Goal: Task Accomplishment & Management: Complete application form

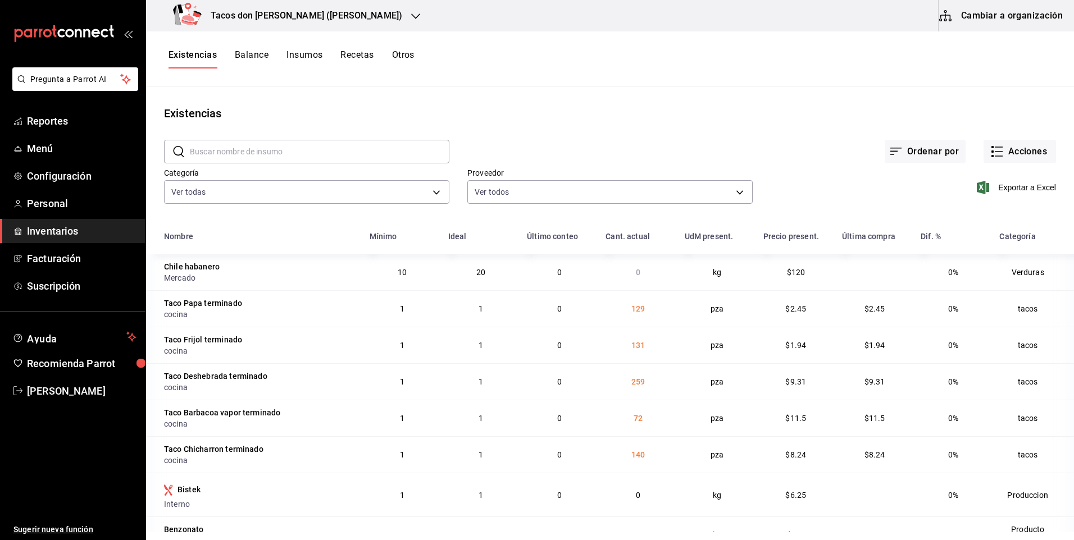
click at [411, 14] on icon "button" at bounding box center [415, 16] width 9 height 9
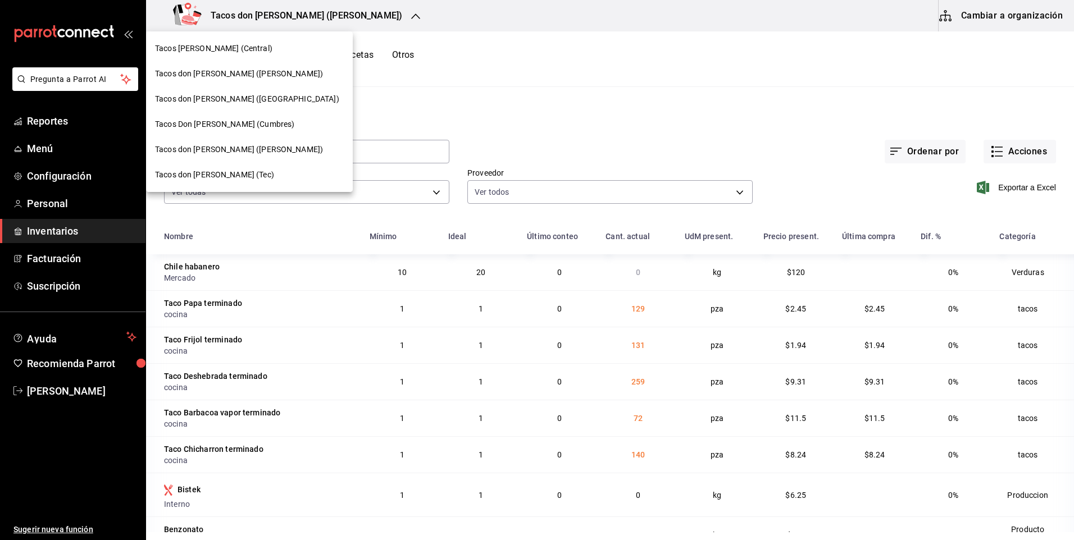
click at [245, 95] on span "Tacos don [PERSON_NAME] ([GEOGRAPHIC_DATA])" at bounding box center [247, 99] width 184 height 12
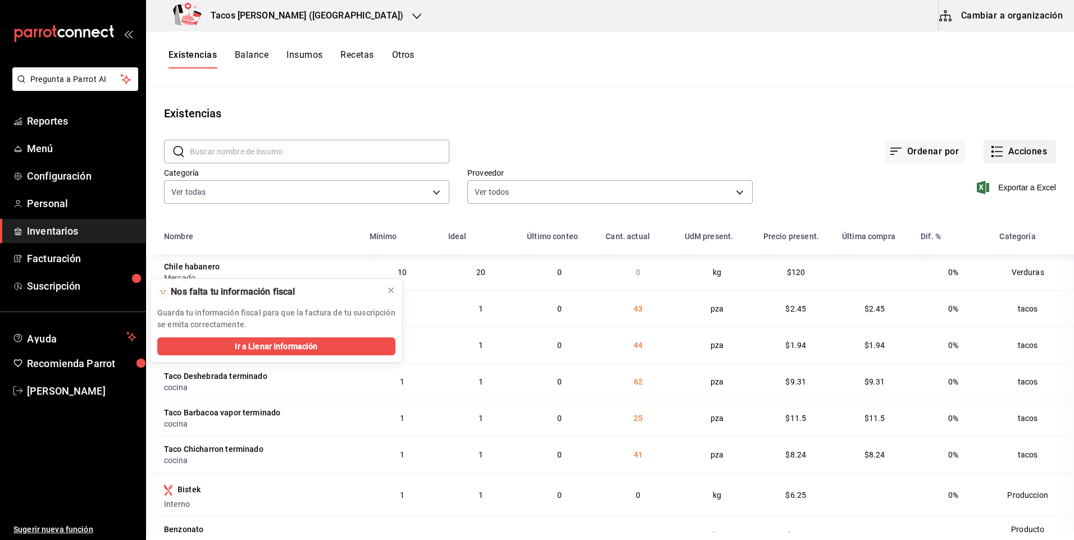
click at [994, 154] on icon "button" at bounding box center [996, 151] width 13 height 13
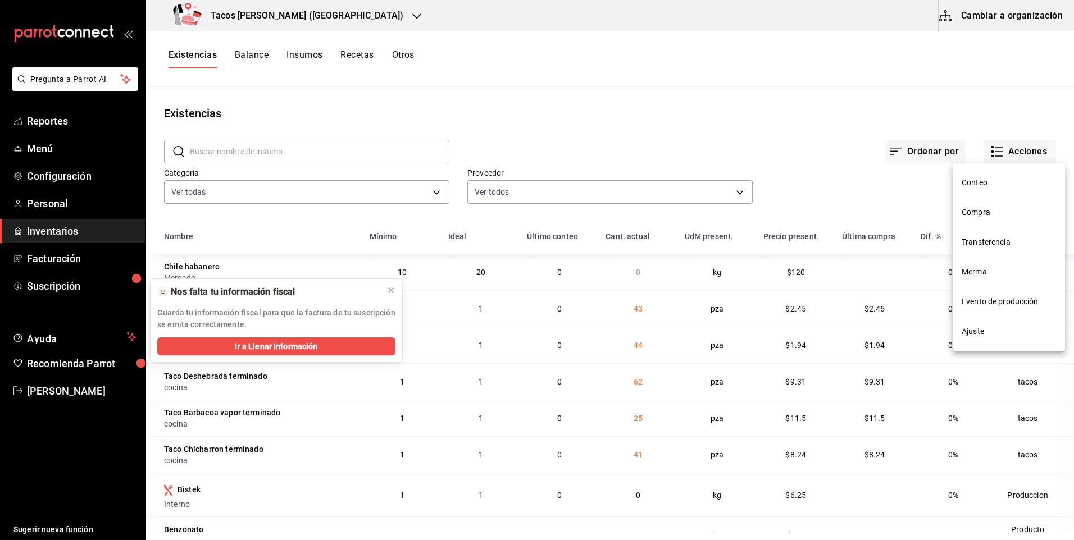
click at [976, 219] on li "Compra" at bounding box center [1009, 213] width 112 height 30
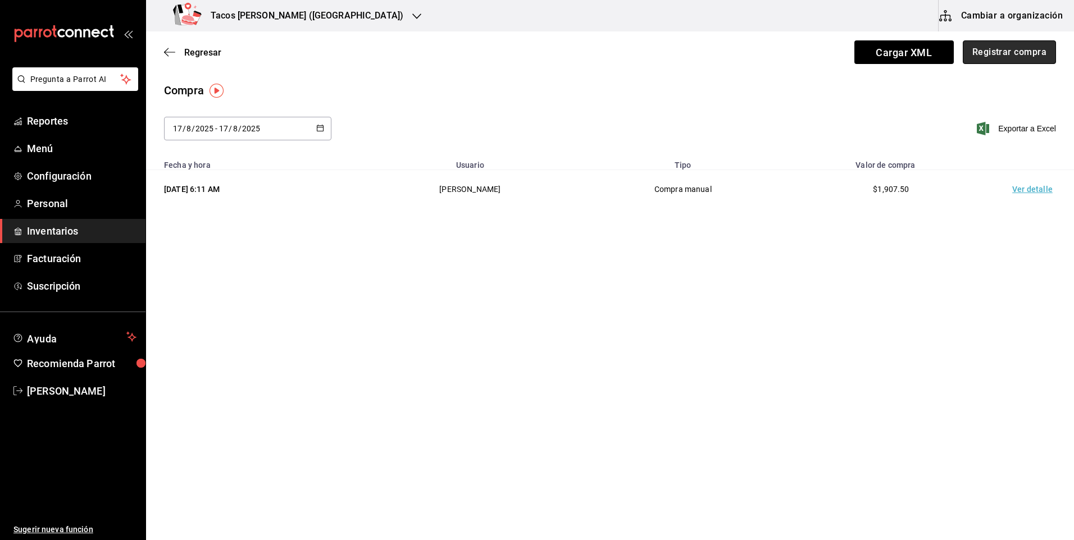
click at [1001, 53] on button "Registrar compra" at bounding box center [1009, 52] width 93 height 24
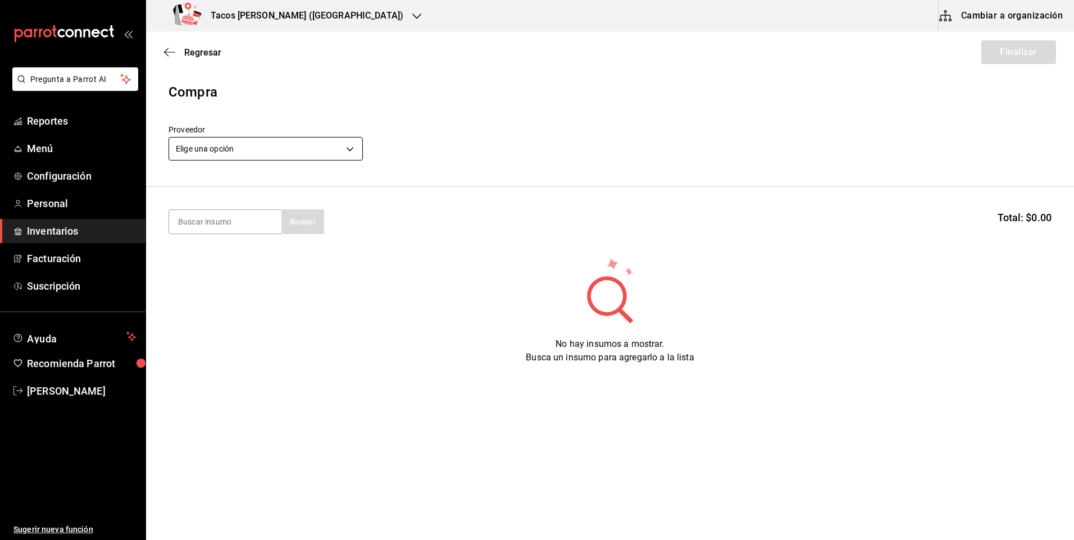
click at [286, 156] on body "Pregunta a Parrot AI Reportes Menú Configuración Personal Inventarios Facturaci…" at bounding box center [537, 238] width 1074 height 477
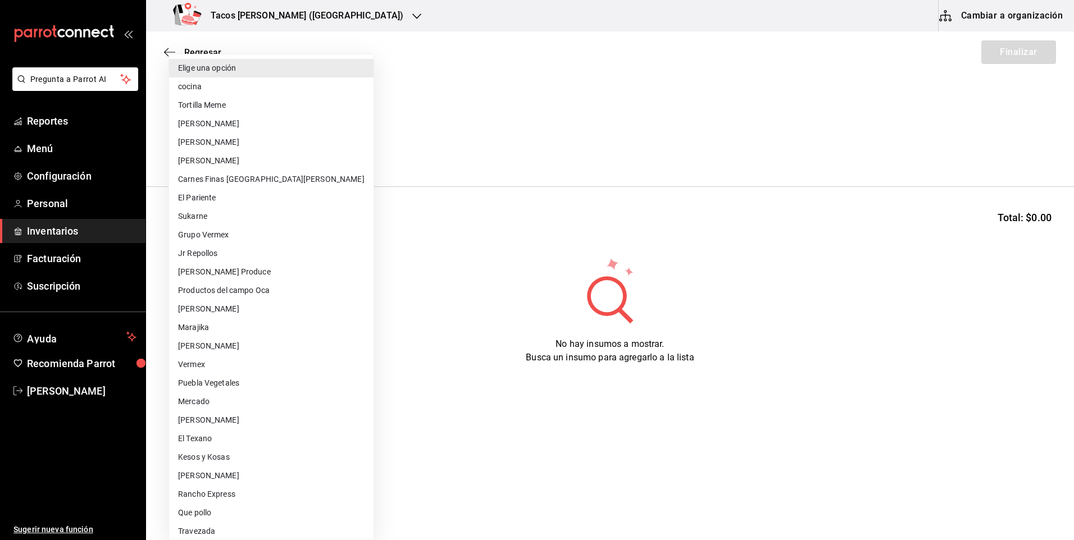
click at [281, 88] on li "cocina" at bounding box center [271, 87] width 204 height 19
type input "237c9a5b-4078-49eb-83ef-23bf52bd7acd"
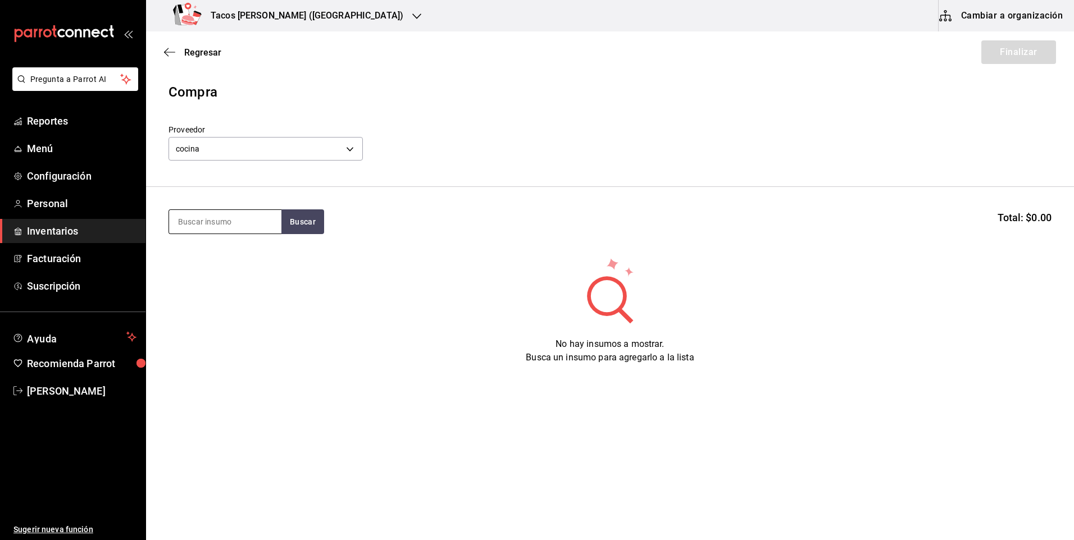
click at [262, 218] on input at bounding box center [225, 222] width 112 height 24
type input "des"
click at [308, 218] on button "Buscar" at bounding box center [302, 221] width 43 height 25
click at [256, 263] on div "Taco Deshebrada terminado" at bounding box center [225, 261] width 94 height 27
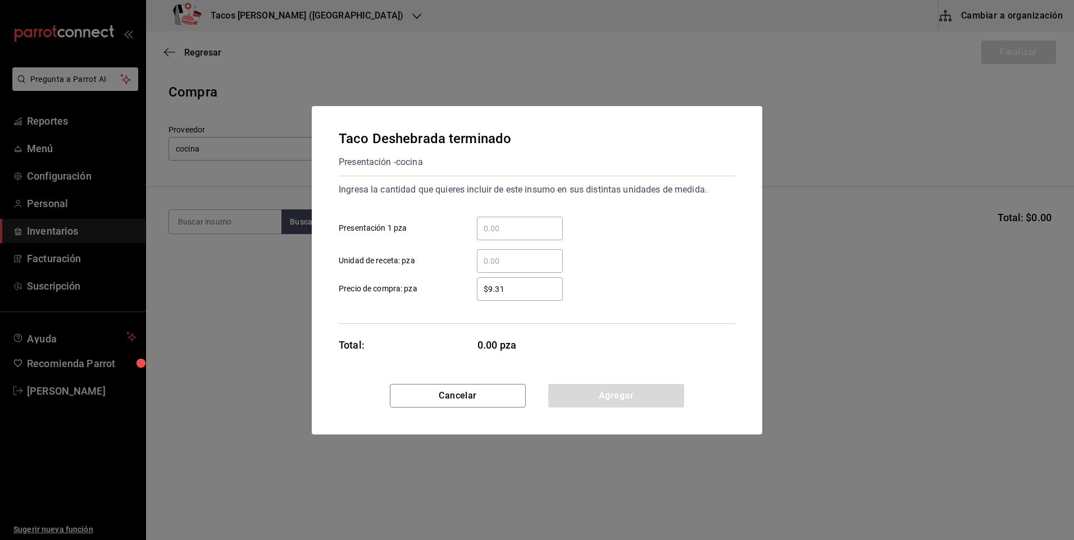
click at [506, 234] on input "​ Presentación 1 pza" at bounding box center [520, 228] width 86 height 13
type input "100"
click at [580, 393] on button "Agregar" at bounding box center [616, 396] width 136 height 24
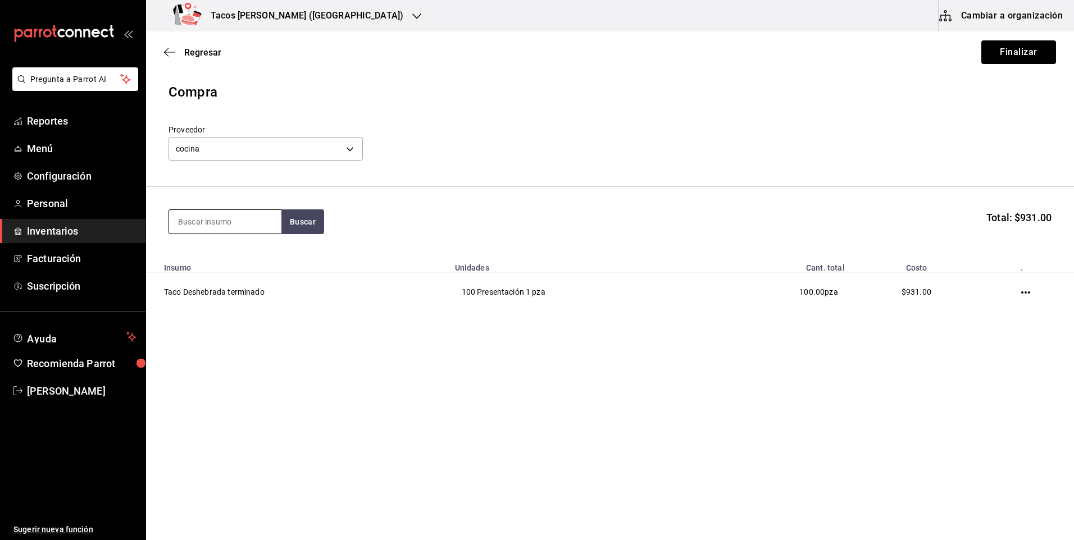
click at [211, 220] on input at bounding box center [225, 222] width 112 height 24
type input "pap"
click at [290, 222] on button "Buscar" at bounding box center [302, 221] width 43 height 25
click at [262, 267] on div "Presentación - cocina" at bounding box center [221, 267] width 87 height 12
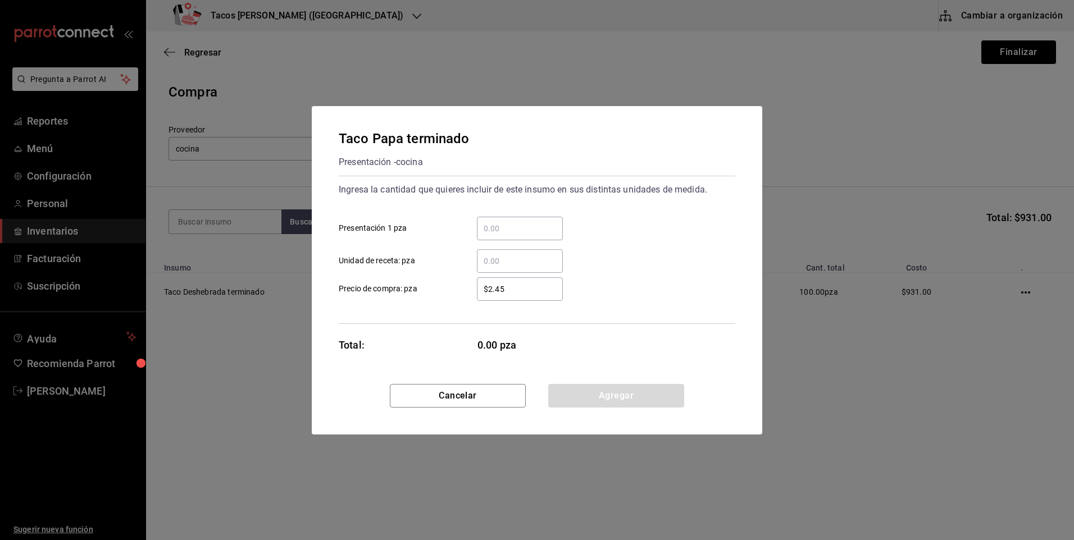
click at [492, 224] on input "​ Presentación 1 pza" at bounding box center [520, 228] width 86 height 13
type input "50"
click at [596, 400] on button "Agregar" at bounding box center [616, 396] width 136 height 24
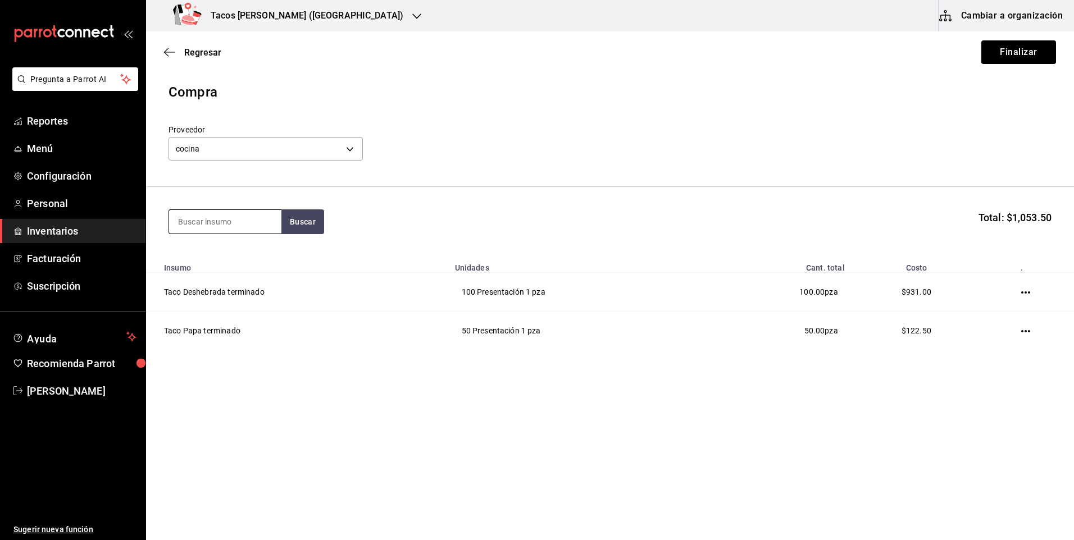
click at [232, 223] on input at bounding box center [225, 222] width 112 height 24
type input "frij"
click at [297, 220] on button "Buscar" at bounding box center [302, 221] width 43 height 25
click at [235, 250] on div "Taco Frijol terminado" at bounding box center [221, 254] width 86 height 13
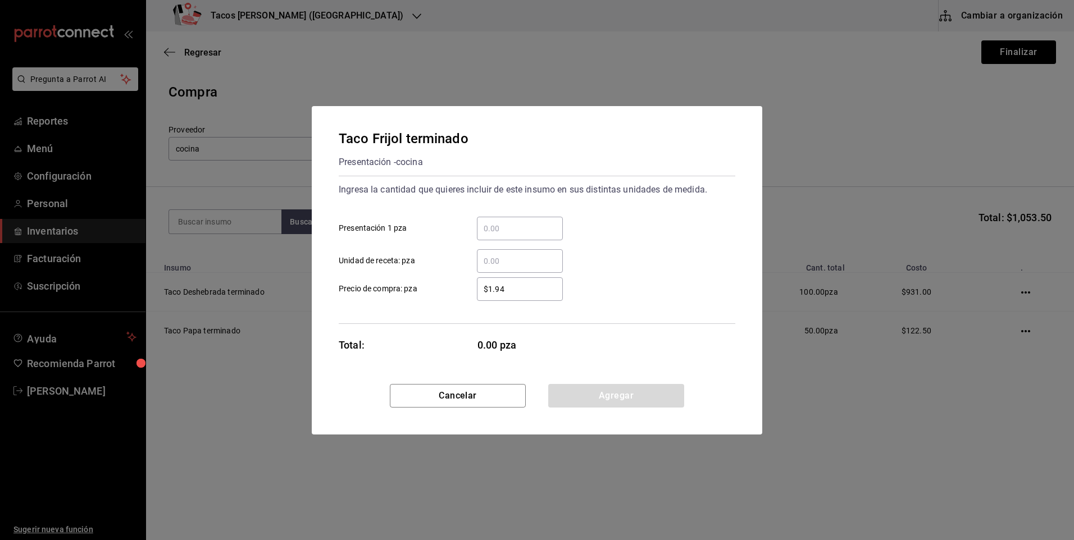
click at [504, 231] on input "​ Presentación 1 pza" at bounding box center [520, 228] width 86 height 13
type input "50"
click at [568, 391] on button "Agregar" at bounding box center [616, 396] width 136 height 24
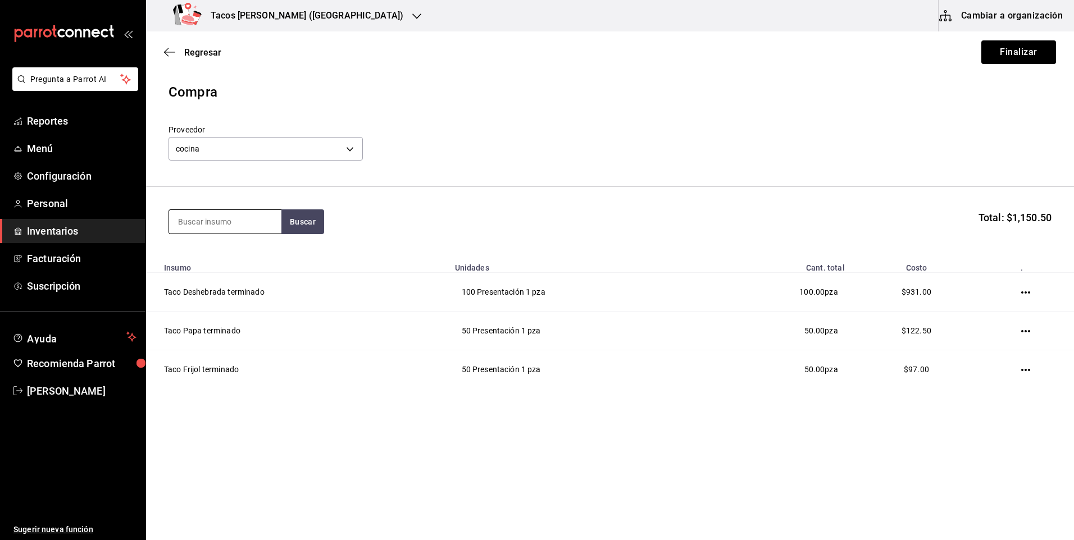
click at [245, 222] on input at bounding box center [225, 222] width 112 height 24
type input "chi"
click at [294, 218] on button "Buscar" at bounding box center [302, 221] width 43 height 25
click at [261, 252] on div "Taco Chicharron terminado" at bounding box center [225, 261] width 94 height 27
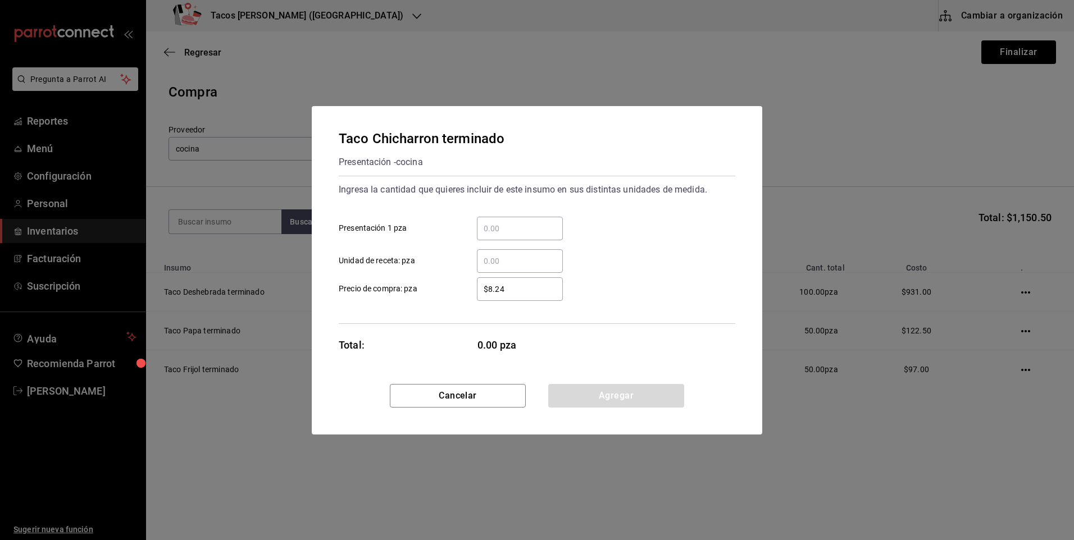
click at [541, 226] on input "​ Presentación 1 pza" at bounding box center [520, 228] width 86 height 13
type input "50"
drag, startPoint x: 582, startPoint y: 395, endPoint x: 571, endPoint y: 385, distance: 15.5
click at [583, 395] on button "Agregar" at bounding box center [616, 396] width 136 height 24
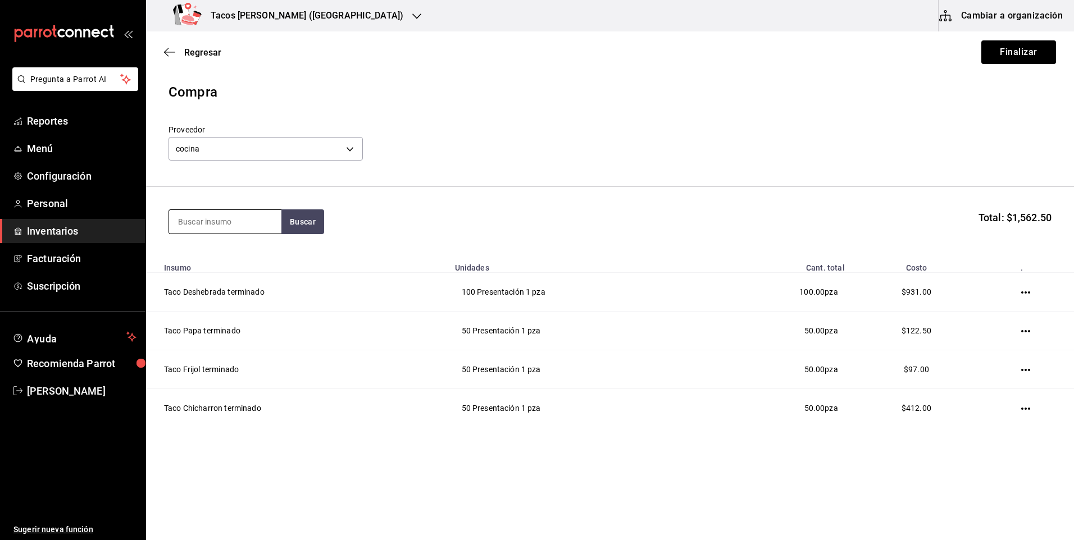
click at [238, 224] on input at bounding box center [225, 222] width 112 height 24
type input "barb"
click at [297, 220] on button "Buscar" at bounding box center [302, 221] width 43 height 25
click at [231, 252] on div "Taco Barbacoa vapor terminado" at bounding box center [225, 261] width 94 height 27
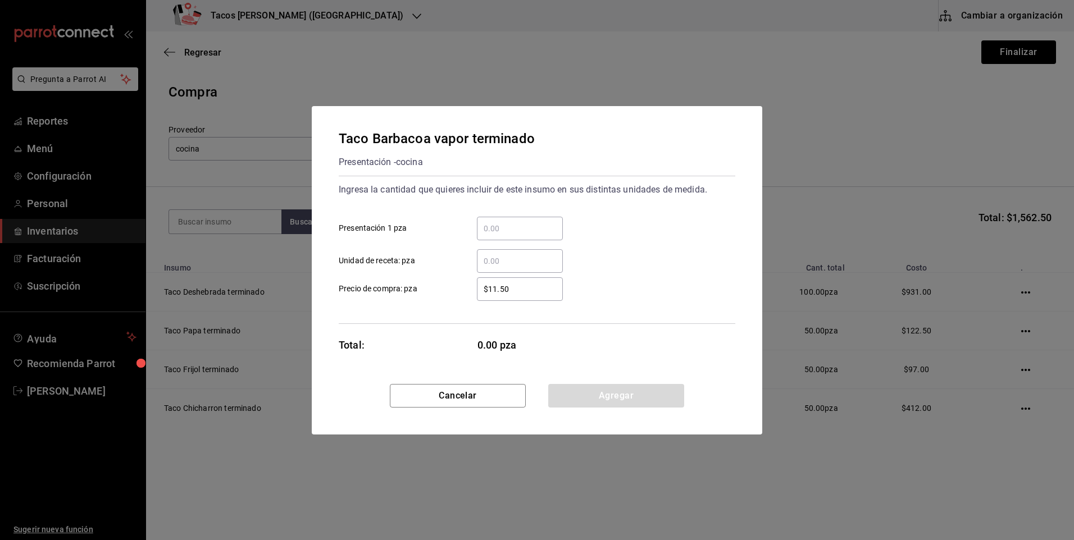
click at [485, 230] on input "​ Presentación 1 pza" at bounding box center [520, 228] width 86 height 13
type input "30"
click at [572, 386] on button "Agregar" at bounding box center [616, 396] width 136 height 24
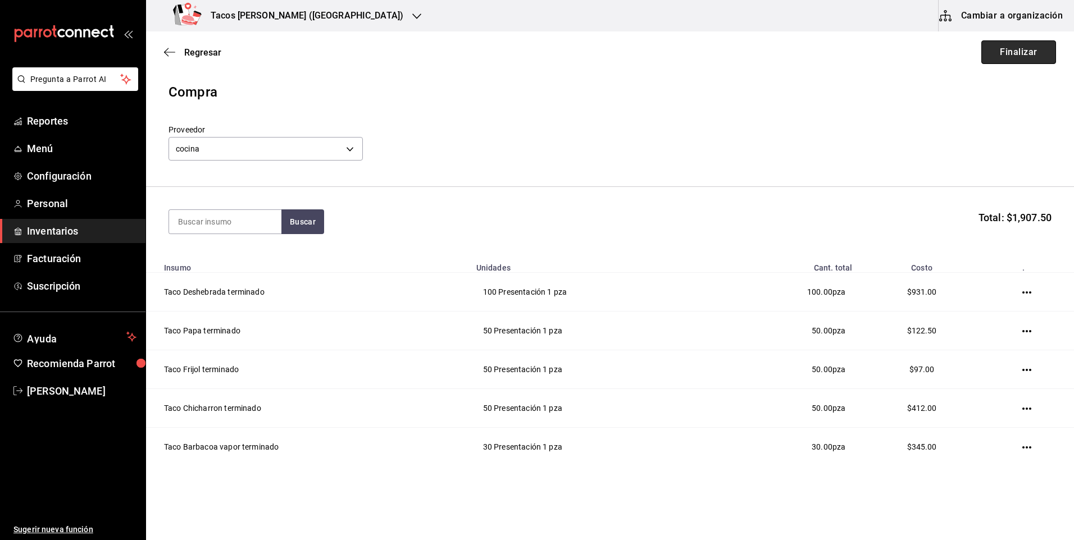
click at [1020, 46] on button "Finalizar" at bounding box center [1018, 52] width 75 height 24
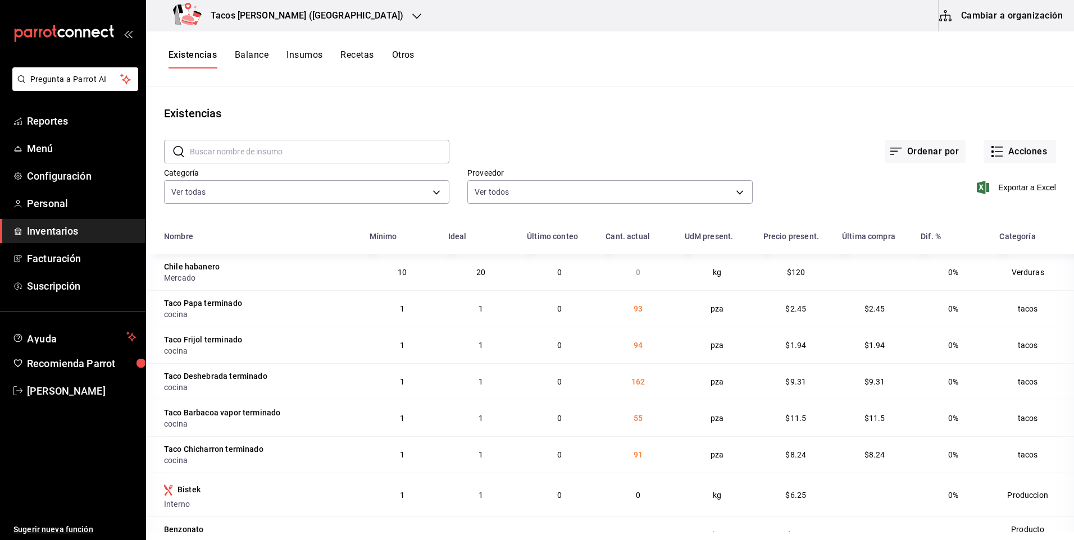
click at [310, 16] on h3 "Tacos don Pedro (Cordillera)" at bounding box center [303, 15] width 202 height 13
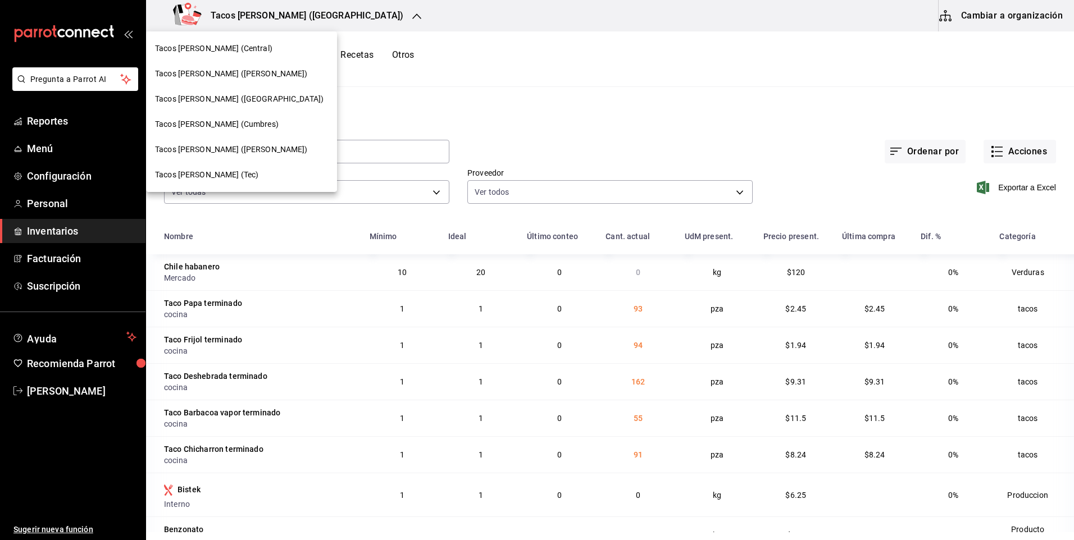
click at [248, 43] on span "Tacos Don Pedro (Central)" at bounding box center [213, 49] width 117 height 12
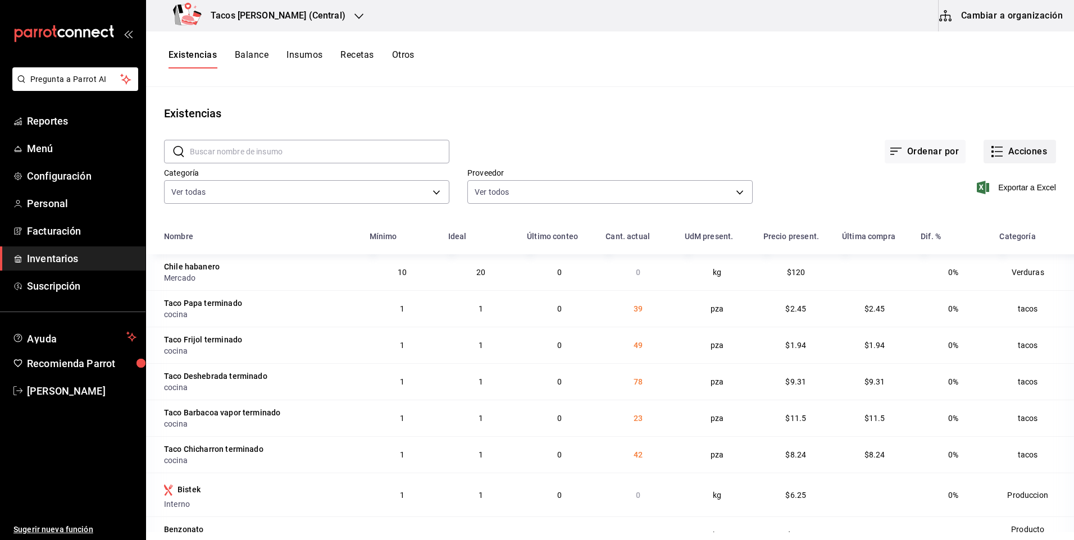
click at [996, 158] on button "Acciones" at bounding box center [1019, 152] width 72 height 24
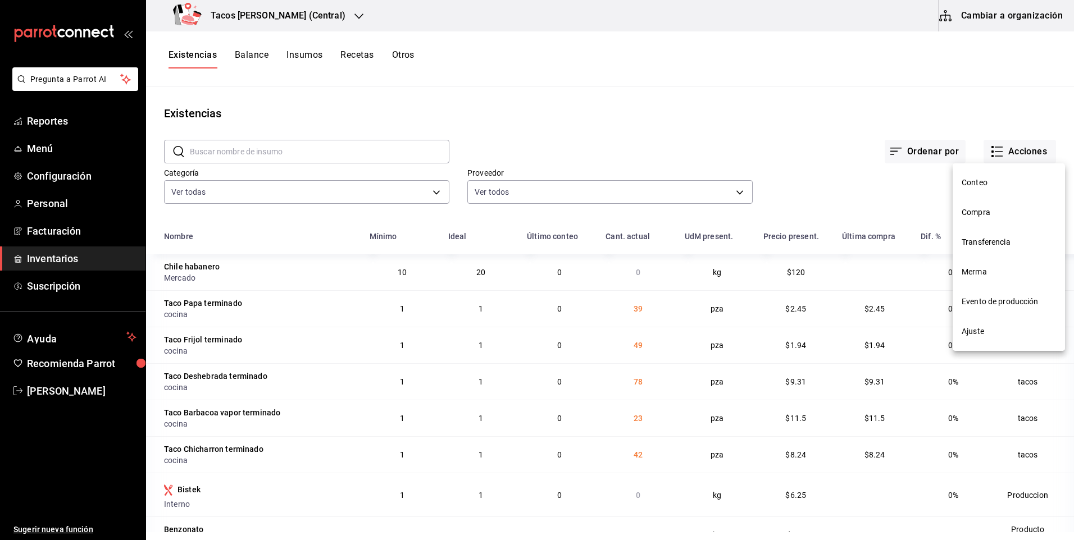
click at [982, 218] on li "Compra" at bounding box center [1009, 213] width 112 height 30
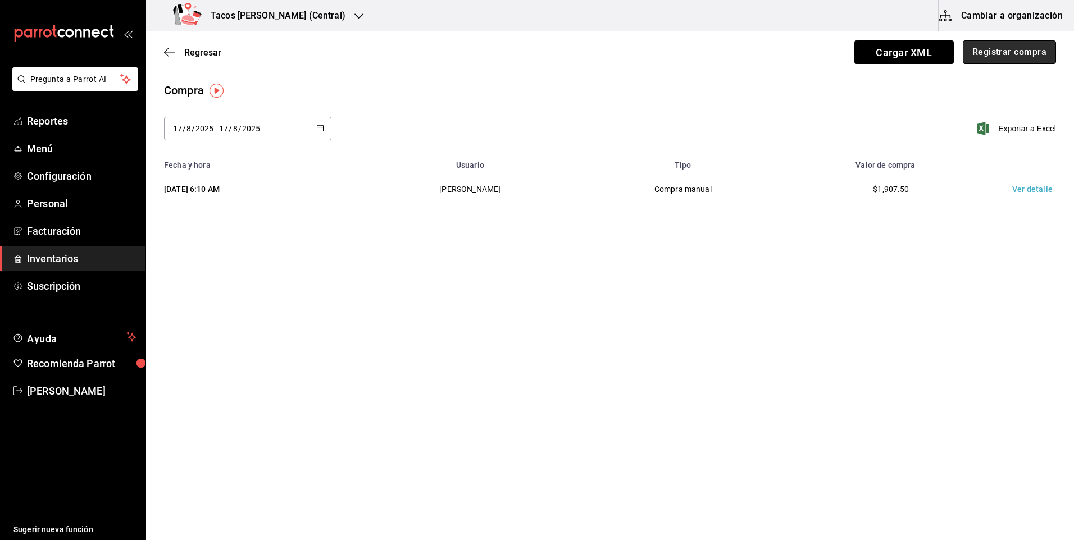
click at [982, 59] on button "Registrar compra" at bounding box center [1009, 52] width 93 height 24
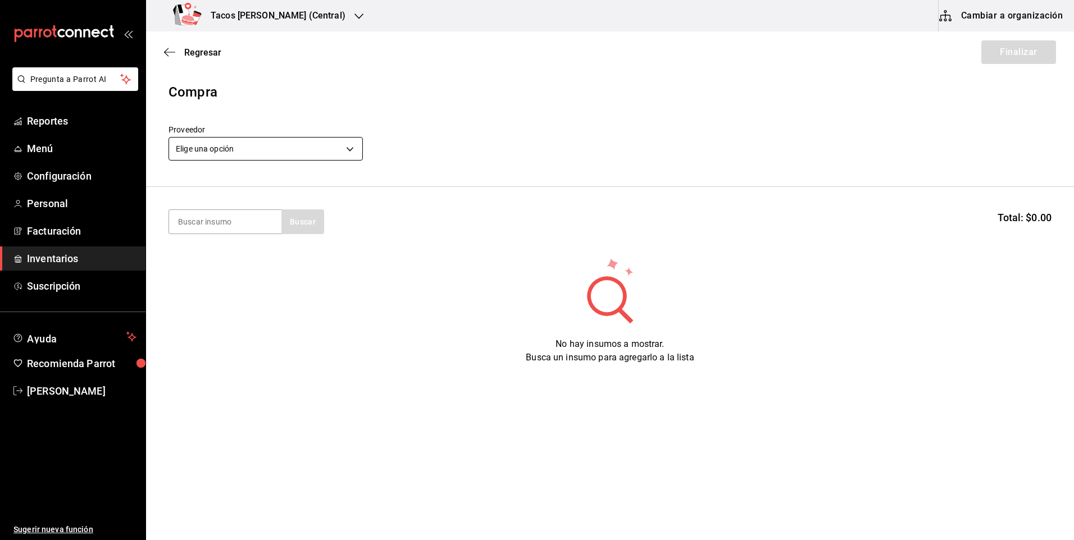
click at [258, 148] on body "Pregunta a Parrot AI Reportes Menú Configuración Personal Facturación Inventari…" at bounding box center [537, 238] width 1074 height 477
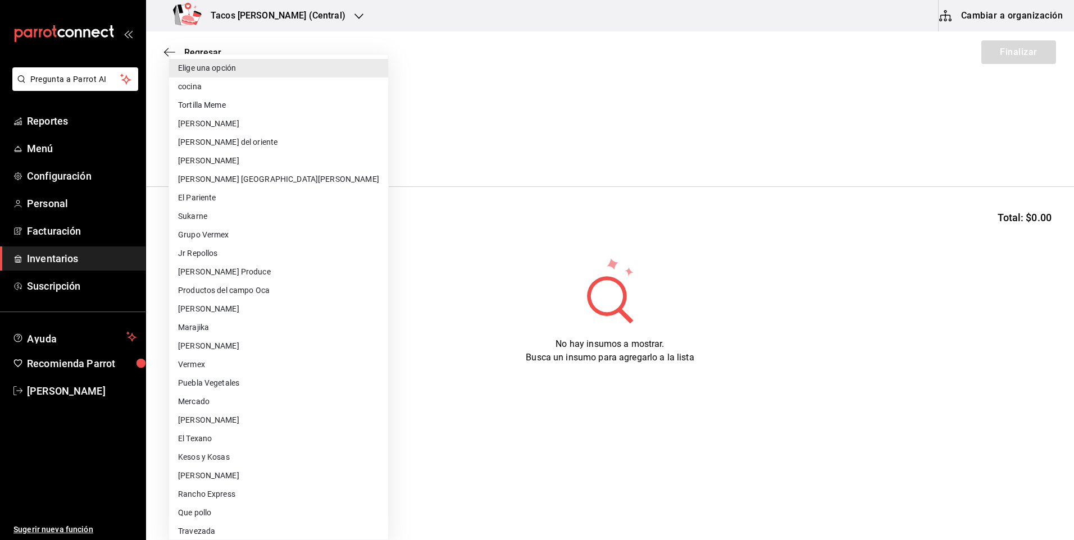
click at [233, 91] on li "cocina" at bounding box center [278, 87] width 219 height 19
type input "237c9a5b-4078-49eb-83ef-23bf52bd7acd"
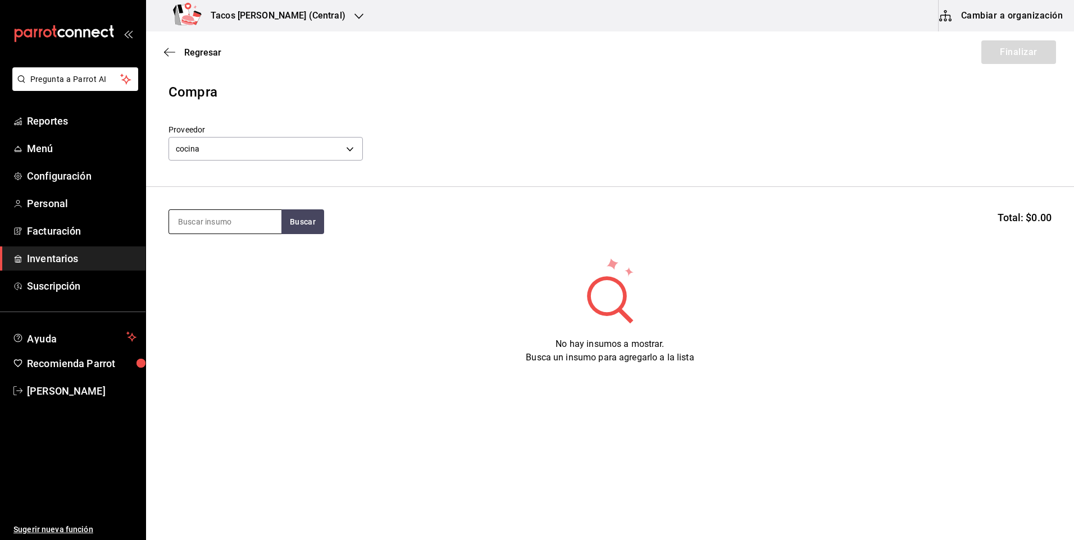
click at [228, 220] on input at bounding box center [225, 222] width 112 height 24
type input "des"
click at [295, 223] on button "Buscar" at bounding box center [302, 221] width 43 height 25
click at [250, 253] on div "Taco Deshebrada terminado" at bounding box center [225, 261] width 94 height 27
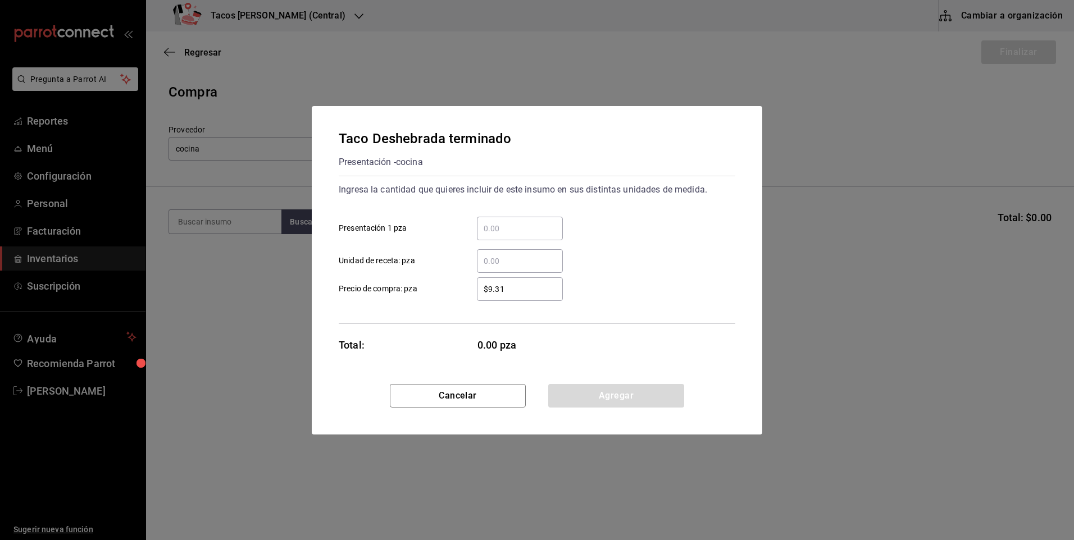
click at [505, 222] on input "​ Presentación 1 pza" at bounding box center [520, 228] width 86 height 13
type input "100"
click at [586, 393] on button "Agregar" at bounding box center [616, 396] width 136 height 24
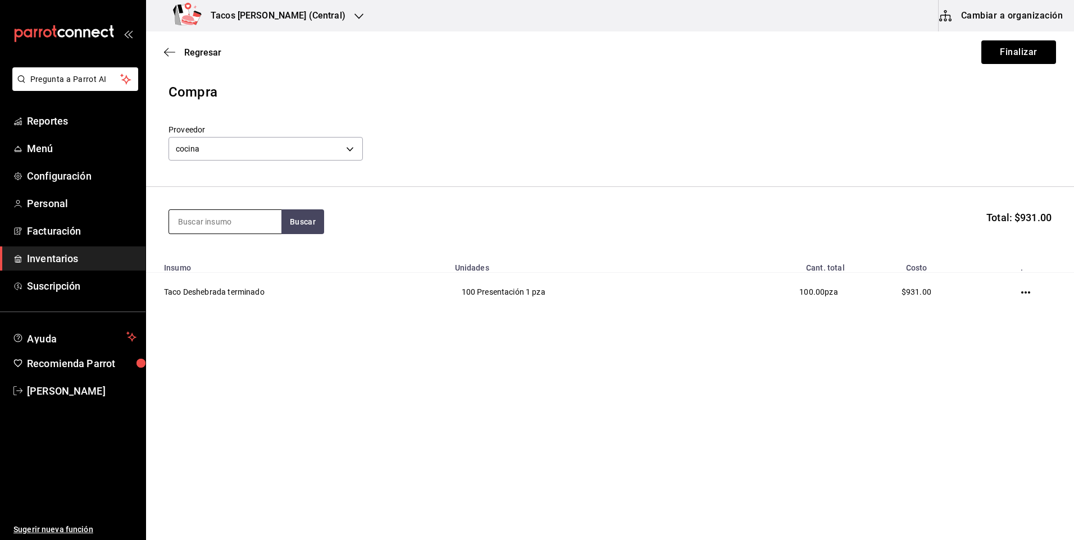
click at [226, 222] on input at bounding box center [225, 222] width 112 height 24
type input "pap"
click at [295, 216] on button "Buscar" at bounding box center [302, 221] width 43 height 25
click at [238, 258] on div "Taco Papa terminado" at bounding box center [221, 254] width 87 height 13
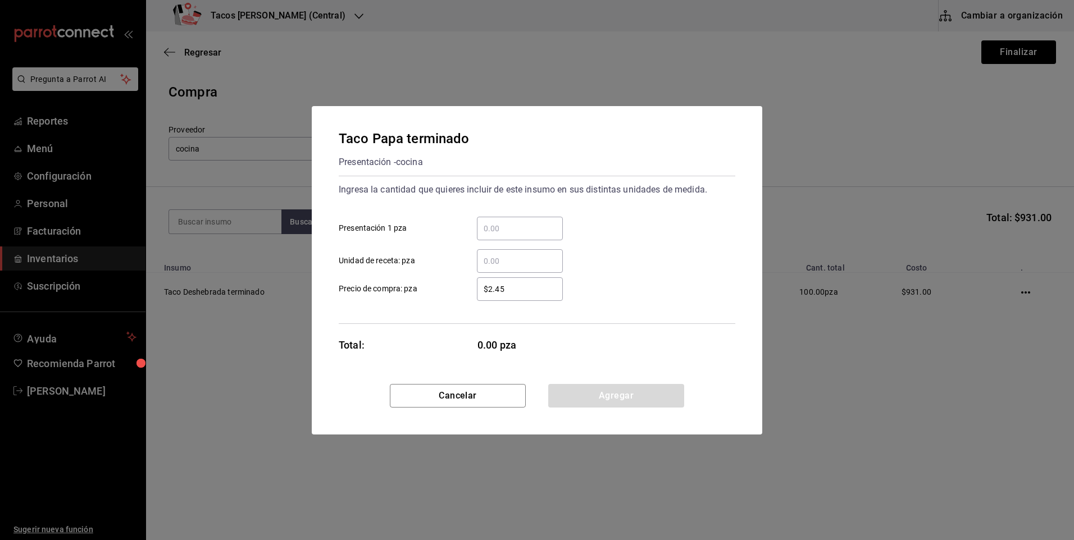
click at [503, 230] on input "​ Presentación 1 pza" at bounding box center [520, 228] width 86 height 13
type input "50"
drag, startPoint x: 568, startPoint y: 389, endPoint x: 478, endPoint y: 360, distance: 95.0
click at [564, 389] on button "Agregar" at bounding box center [616, 396] width 136 height 24
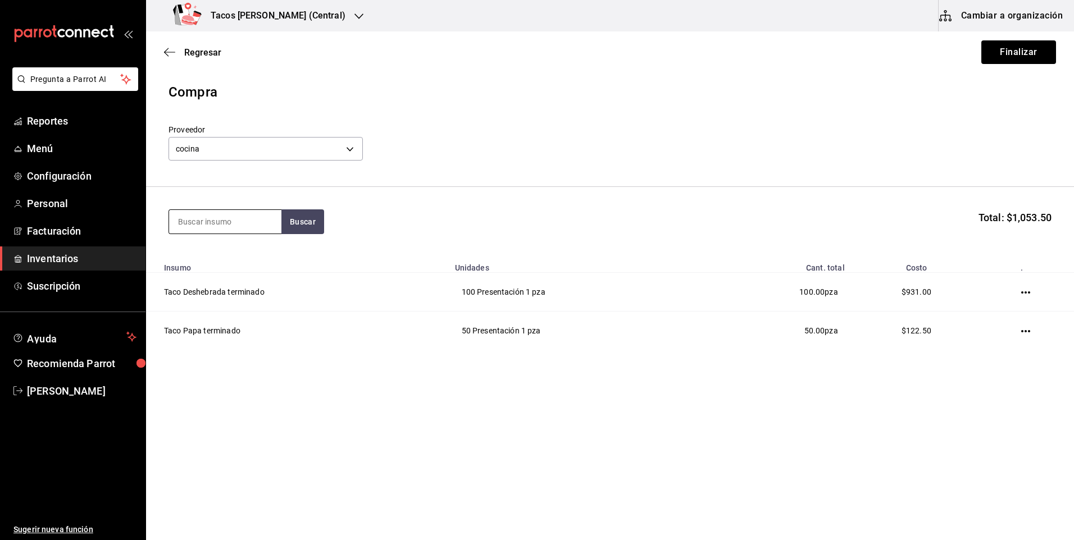
click at [215, 227] on input at bounding box center [225, 222] width 112 height 24
type input "frij"
click at [316, 225] on button "Buscar" at bounding box center [302, 221] width 43 height 25
click at [236, 276] on div "Taco Frijol terminado Presentación - cocina" at bounding box center [225, 260] width 112 height 43
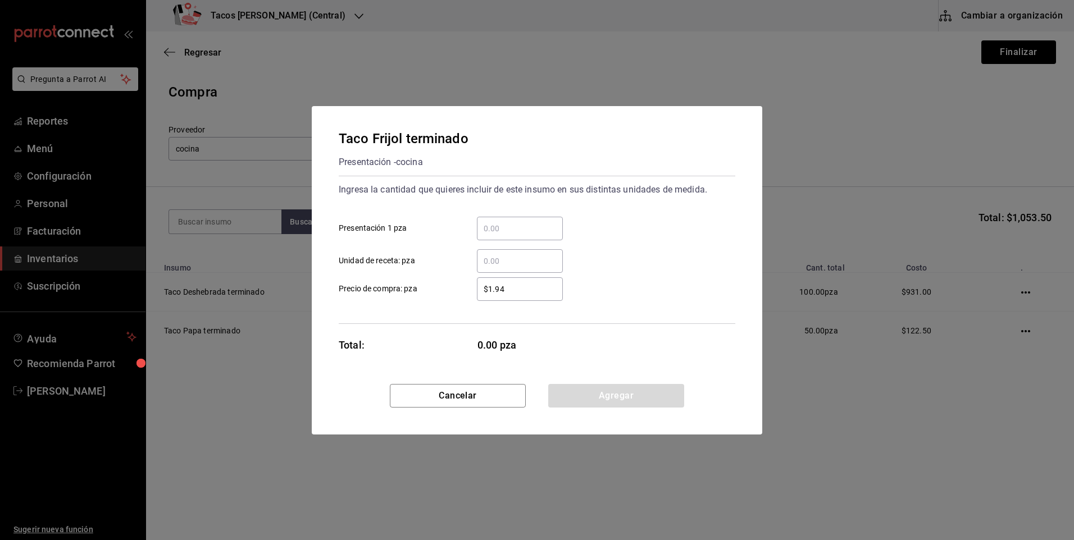
click at [517, 230] on input "​ Presentación 1 pza" at bounding box center [520, 228] width 86 height 13
type input "50"
click at [564, 388] on button "Agregar" at bounding box center [616, 396] width 136 height 24
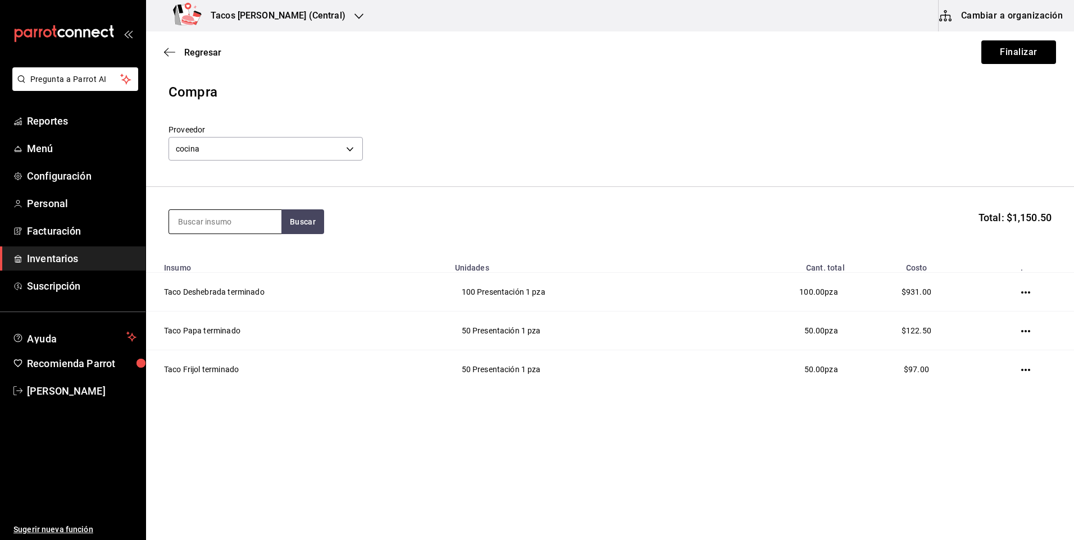
click at [229, 226] on input at bounding box center [225, 222] width 112 height 24
type input "chi"
click at [306, 224] on button "Buscar" at bounding box center [302, 221] width 43 height 25
click at [221, 268] on div "Taco Chicharron terminado" at bounding box center [225, 261] width 94 height 27
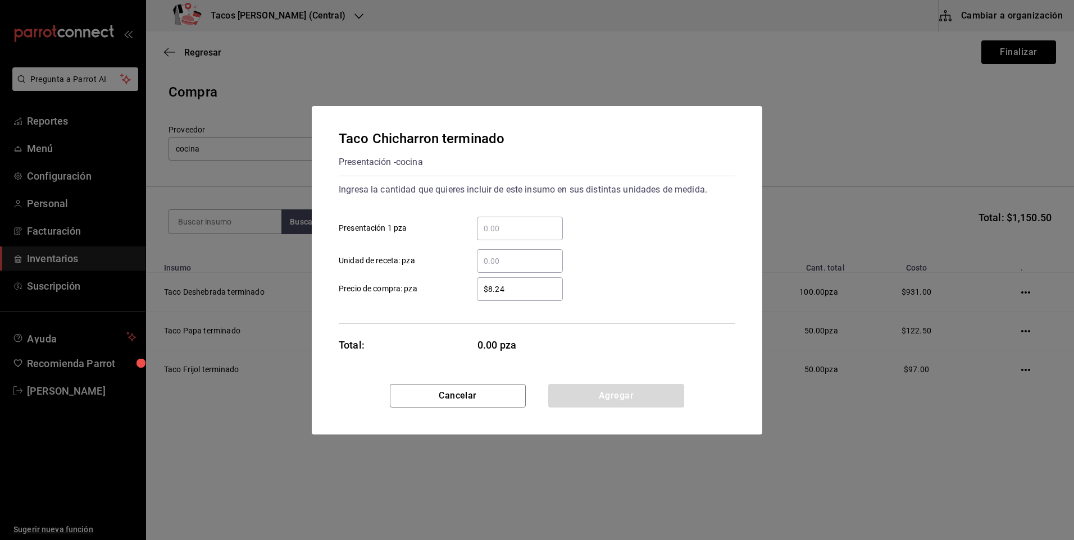
click at [502, 230] on input "​ Presentación 1 pza" at bounding box center [520, 228] width 86 height 13
type input "50"
click at [564, 397] on button "Agregar" at bounding box center [616, 396] width 136 height 24
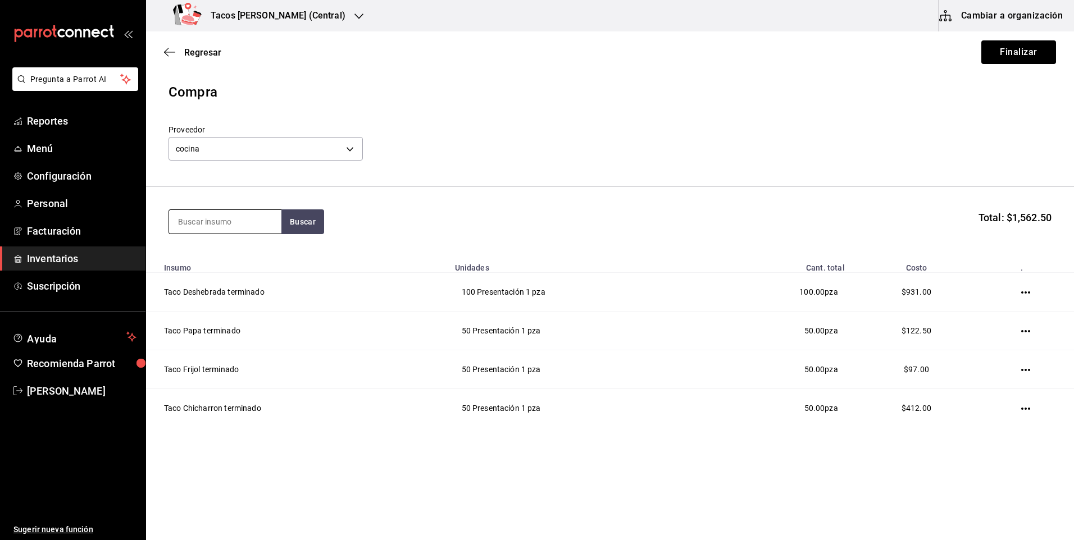
click at [211, 218] on input at bounding box center [225, 222] width 112 height 24
type input "barb"
click at [297, 221] on button "Buscar" at bounding box center [302, 221] width 43 height 25
click at [245, 267] on div "Taco Barbacoa vapor terminado" at bounding box center [225, 261] width 94 height 27
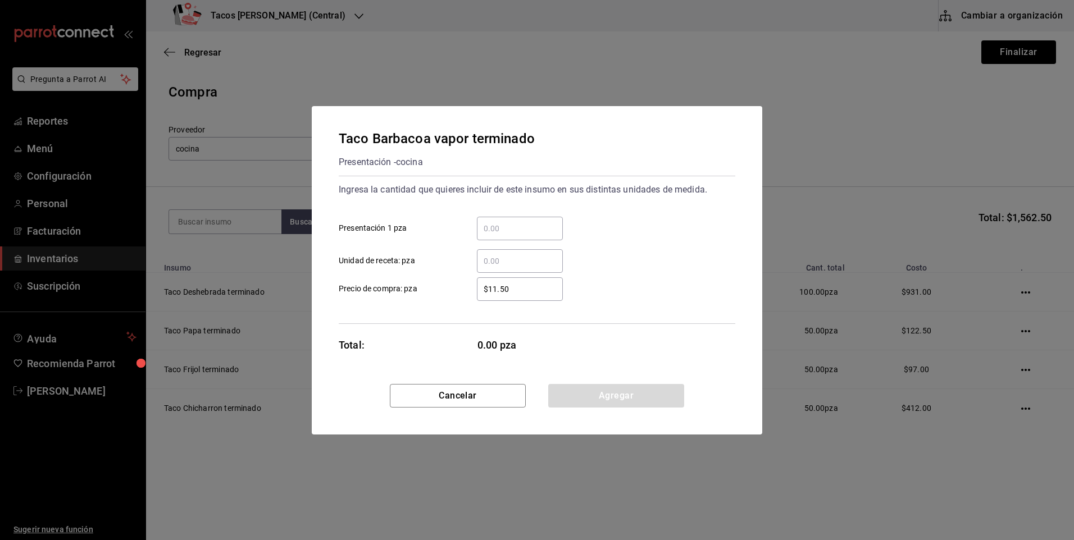
click at [485, 226] on input "​ Presentación 1 pza" at bounding box center [520, 228] width 86 height 13
type input "30"
click at [602, 407] on button "Agregar" at bounding box center [616, 396] width 136 height 24
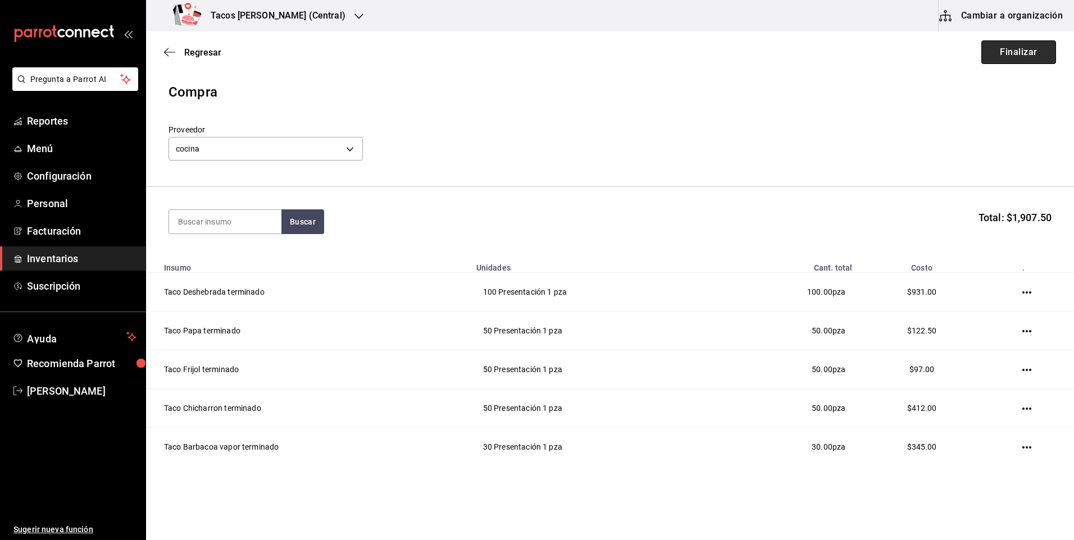
click at [1000, 57] on button "Finalizar" at bounding box center [1018, 52] width 75 height 24
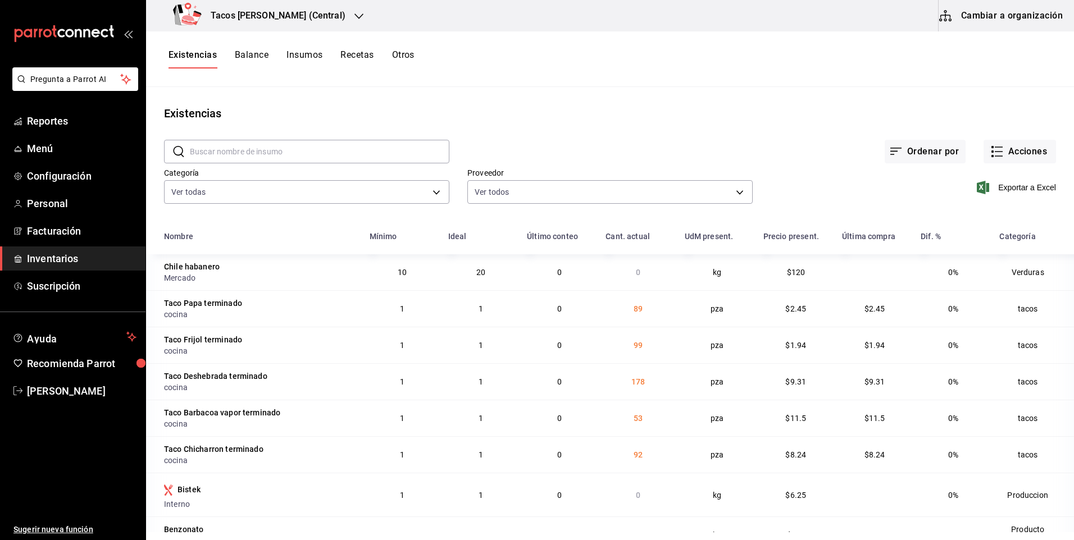
click at [317, 57] on button "Insumos" at bounding box center [304, 58] width 36 height 19
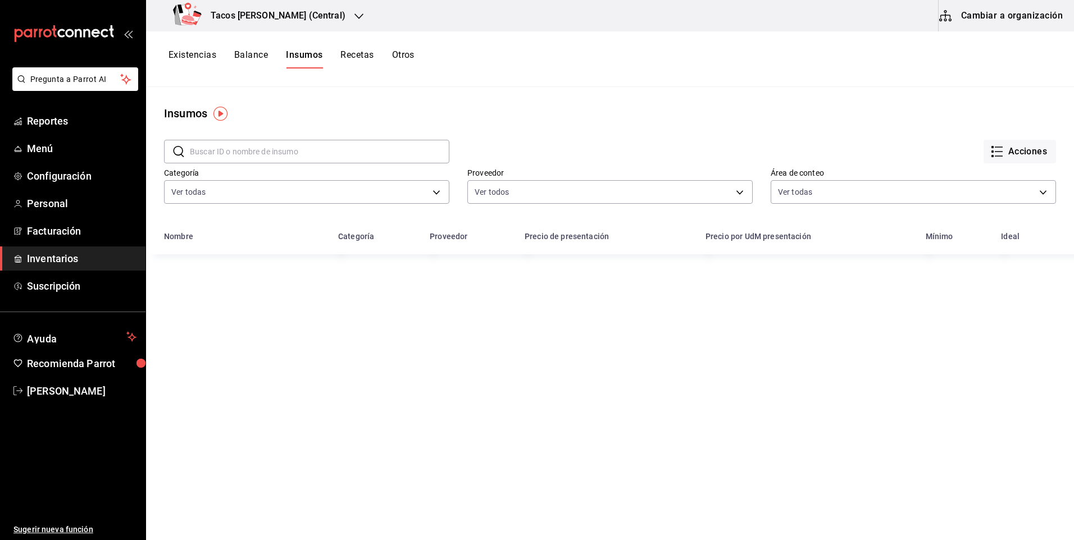
click at [186, 54] on button "Existencias" at bounding box center [192, 58] width 48 height 19
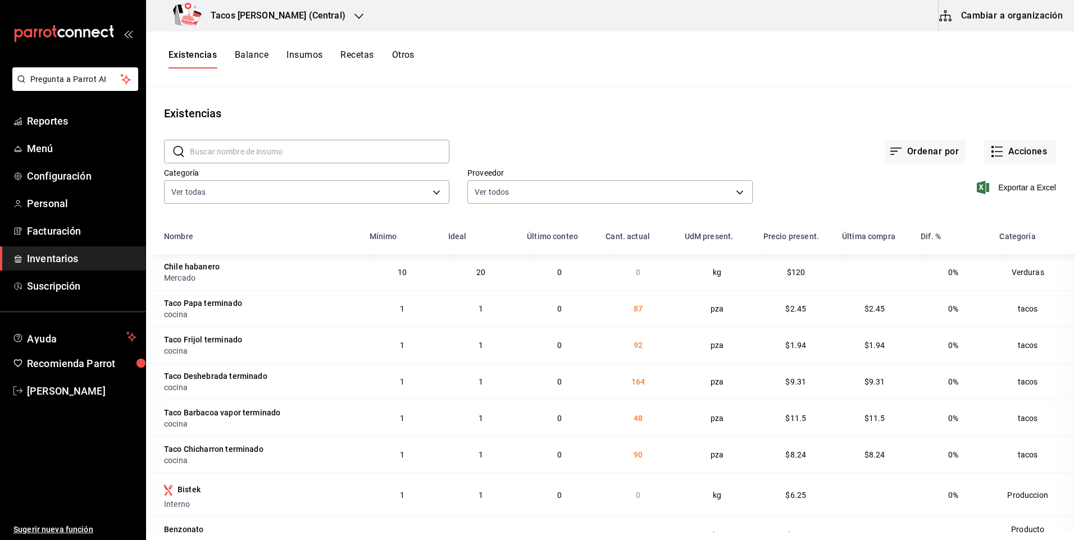
click at [313, 20] on h3 "Tacos Don Pedro (Central)" at bounding box center [274, 15] width 144 height 13
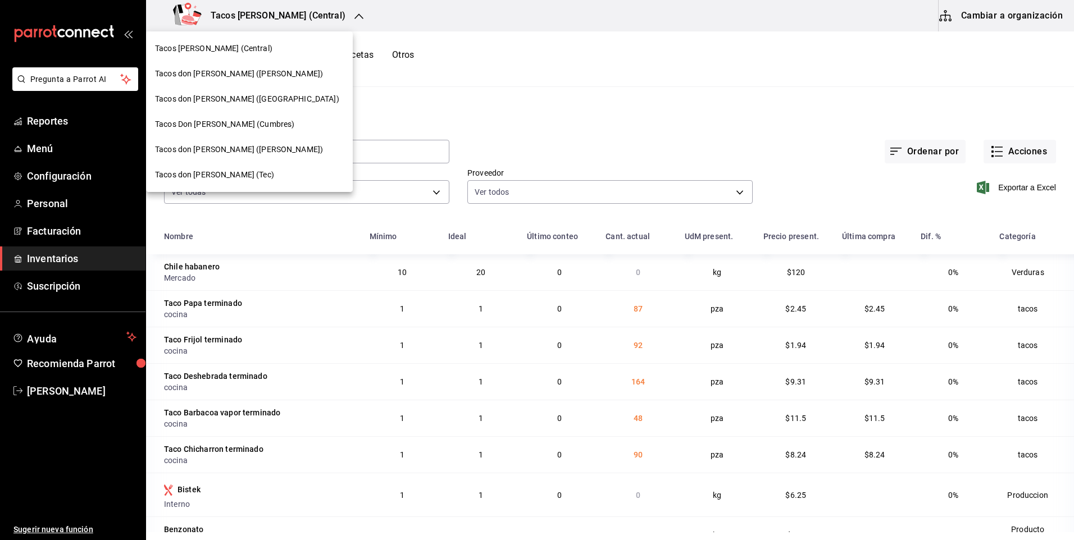
click at [257, 97] on div "Tacos don Pedro (Cordillera)" at bounding box center [249, 99] width 189 height 12
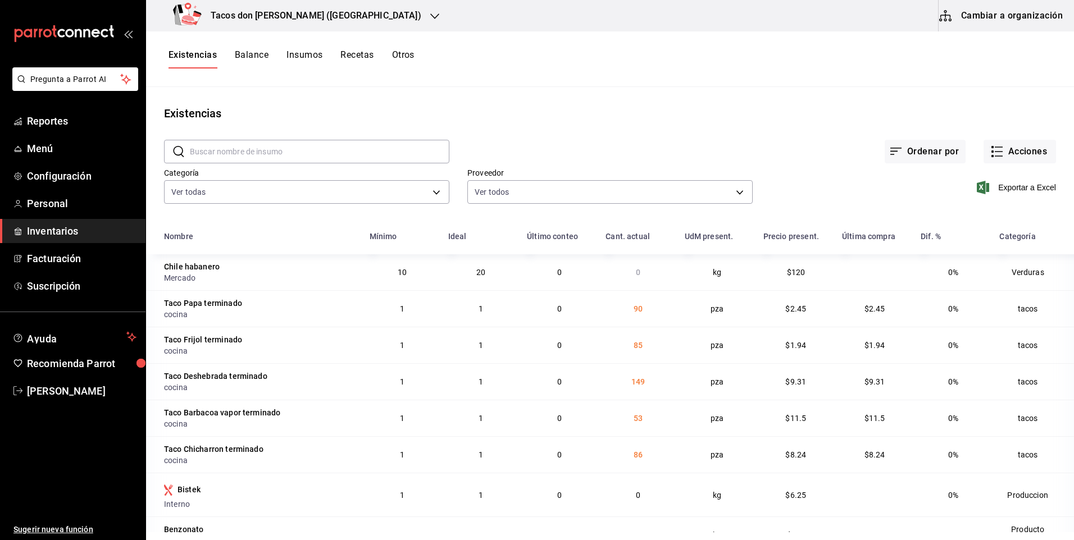
click at [295, 17] on h3 "Tacos don [PERSON_NAME] ([GEOGRAPHIC_DATA])" at bounding box center [312, 15] width 220 height 13
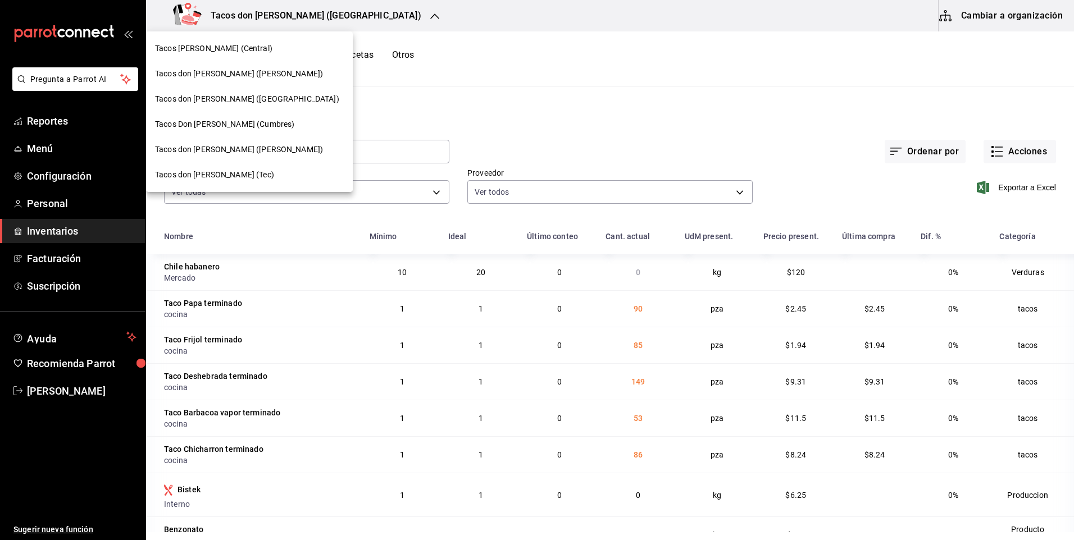
click at [249, 74] on span "Tacos don [PERSON_NAME] ([PERSON_NAME])" at bounding box center [239, 74] width 168 height 12
